Goal: Task Accomplishment & Management: Use online tool/utility

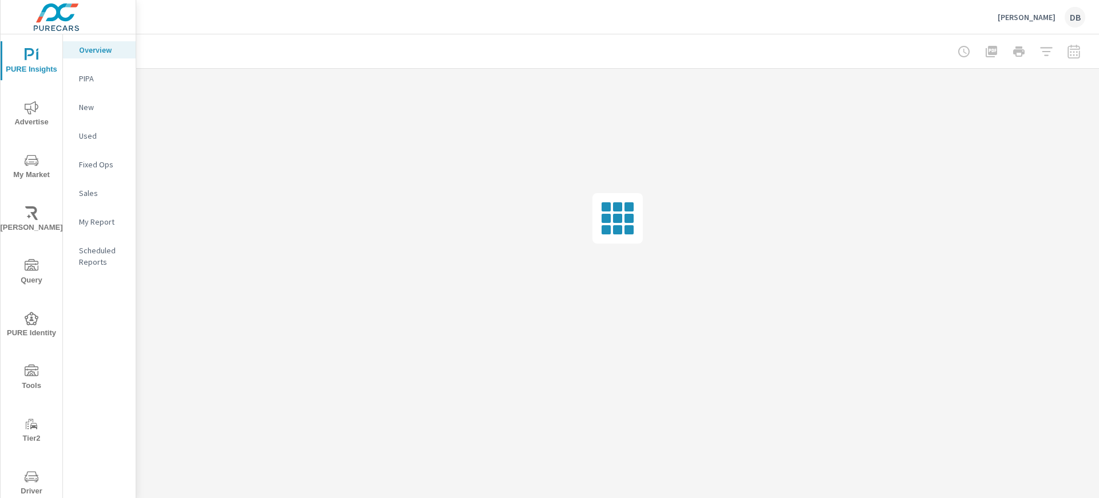
click at [30, 361] on button "Tools" at bounding box center [32, 376] width 62 height 39
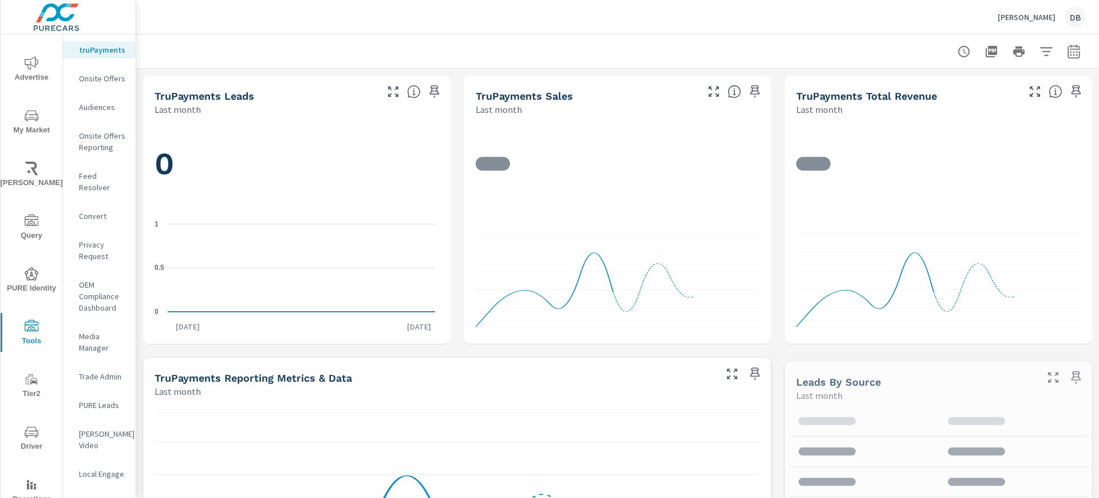
scroll to position [82, 0]
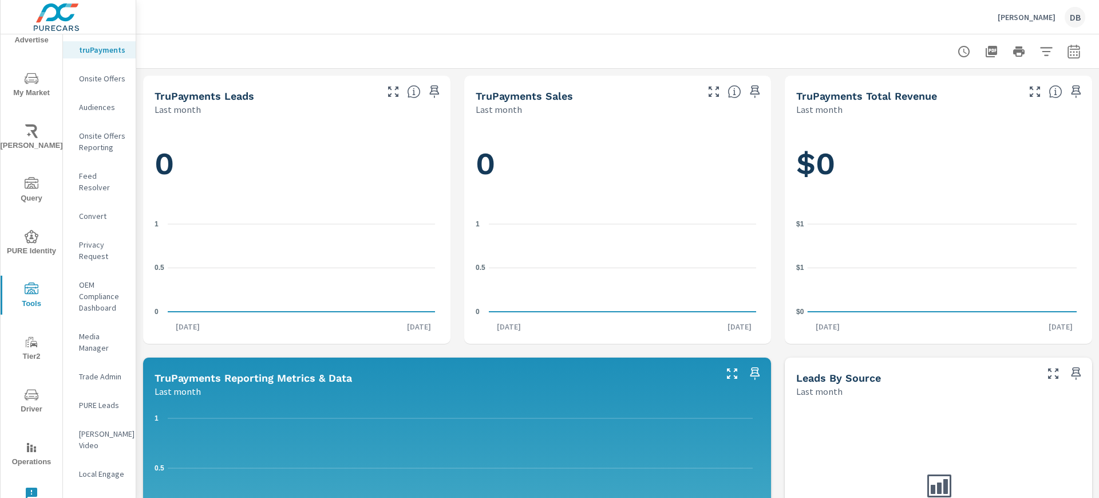
click at [28, 400] on icon "nav menu" at bounding box center [32, 395] width 14 height 14
